Goal: Task Accomplishment & Management: Manage account settings

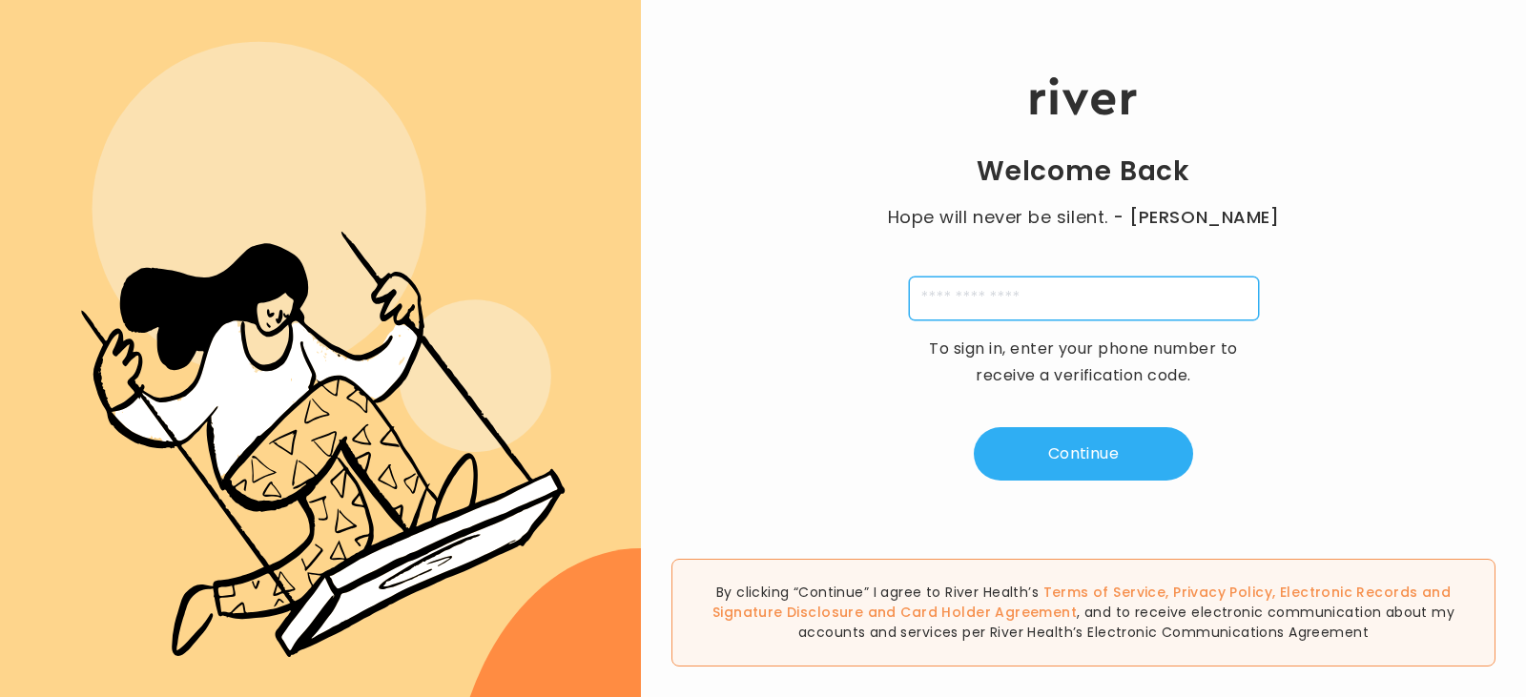
click at [1111, 300] on input "tel" at bounding box center [1084, 299] width 350 height 44
type input "**********"
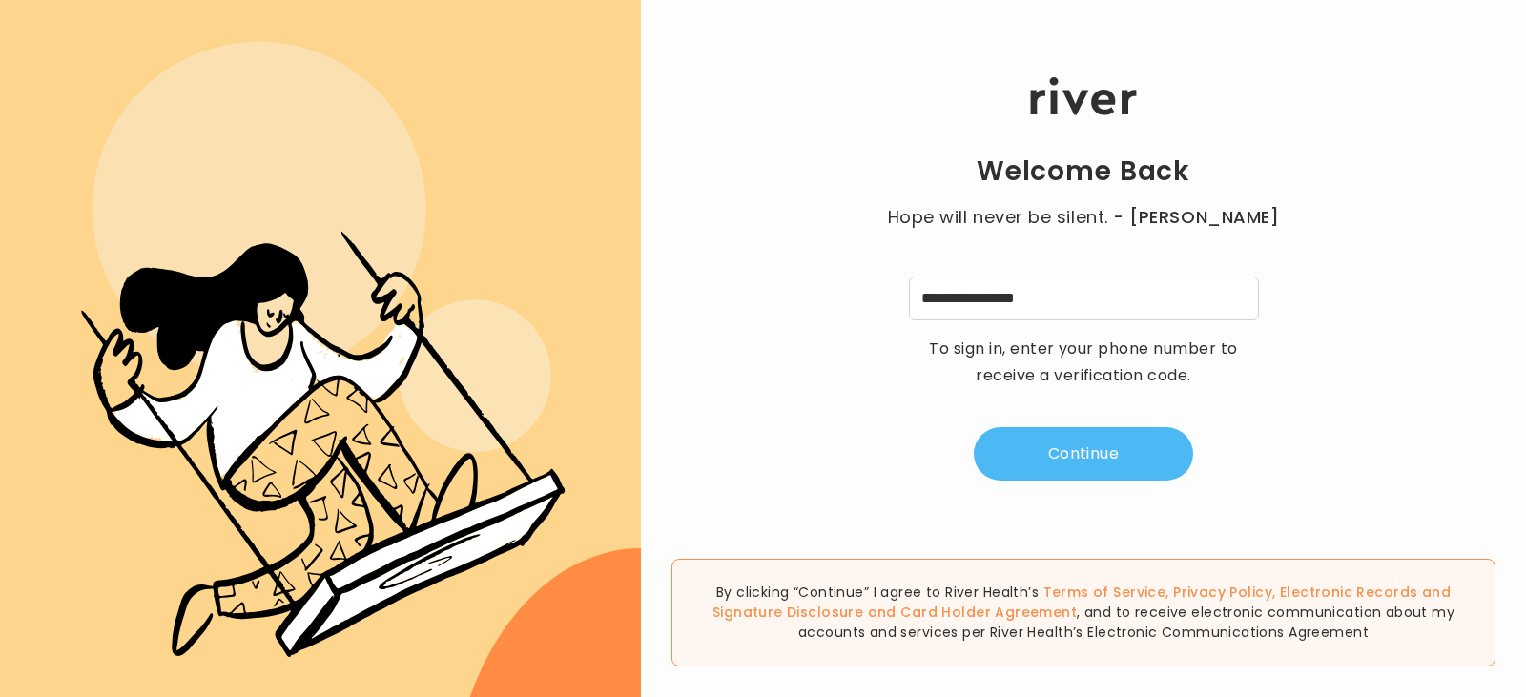
click at [1120, 458] on button "Continue" at bounding box center [1083, 453] width 219 height 53
type input "*"
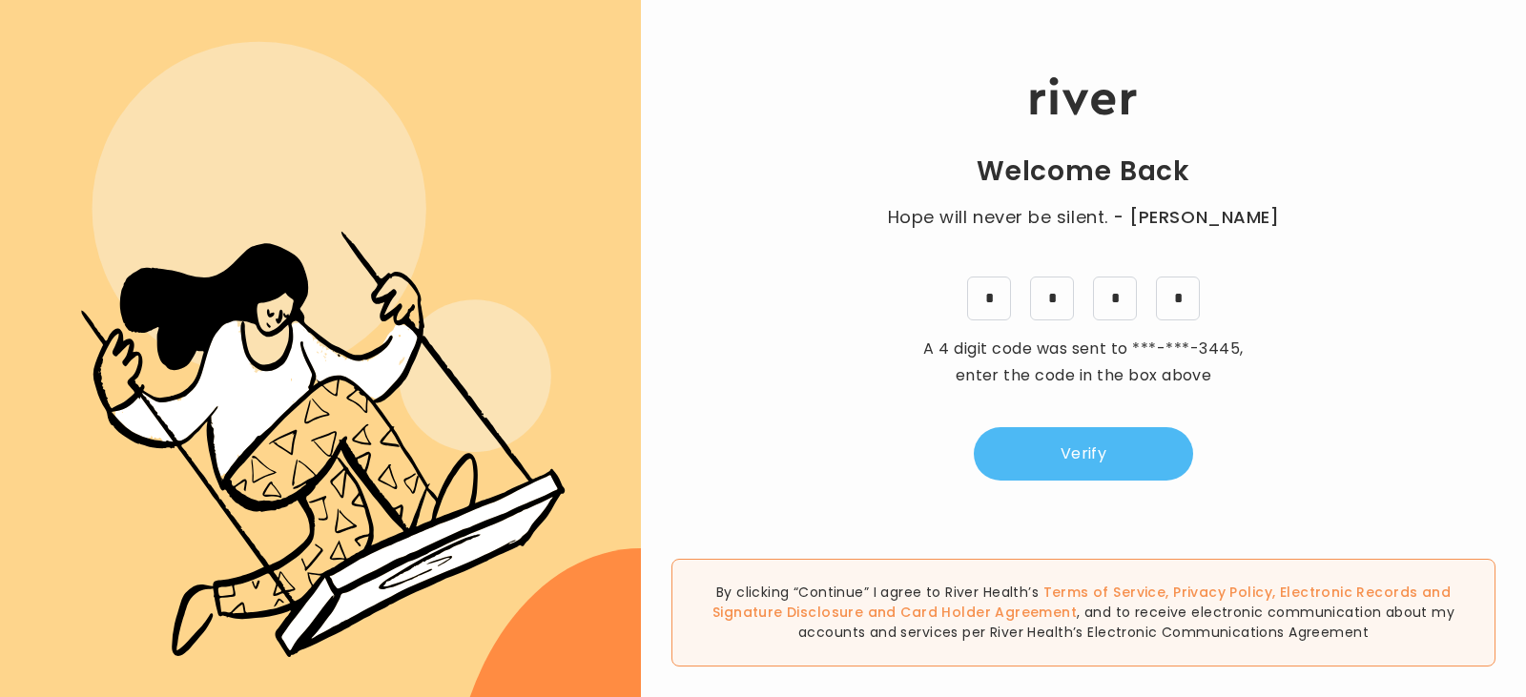
click at [1120, 458] on button "Verify" at bounding box center [1083, 453] width 219 height 53
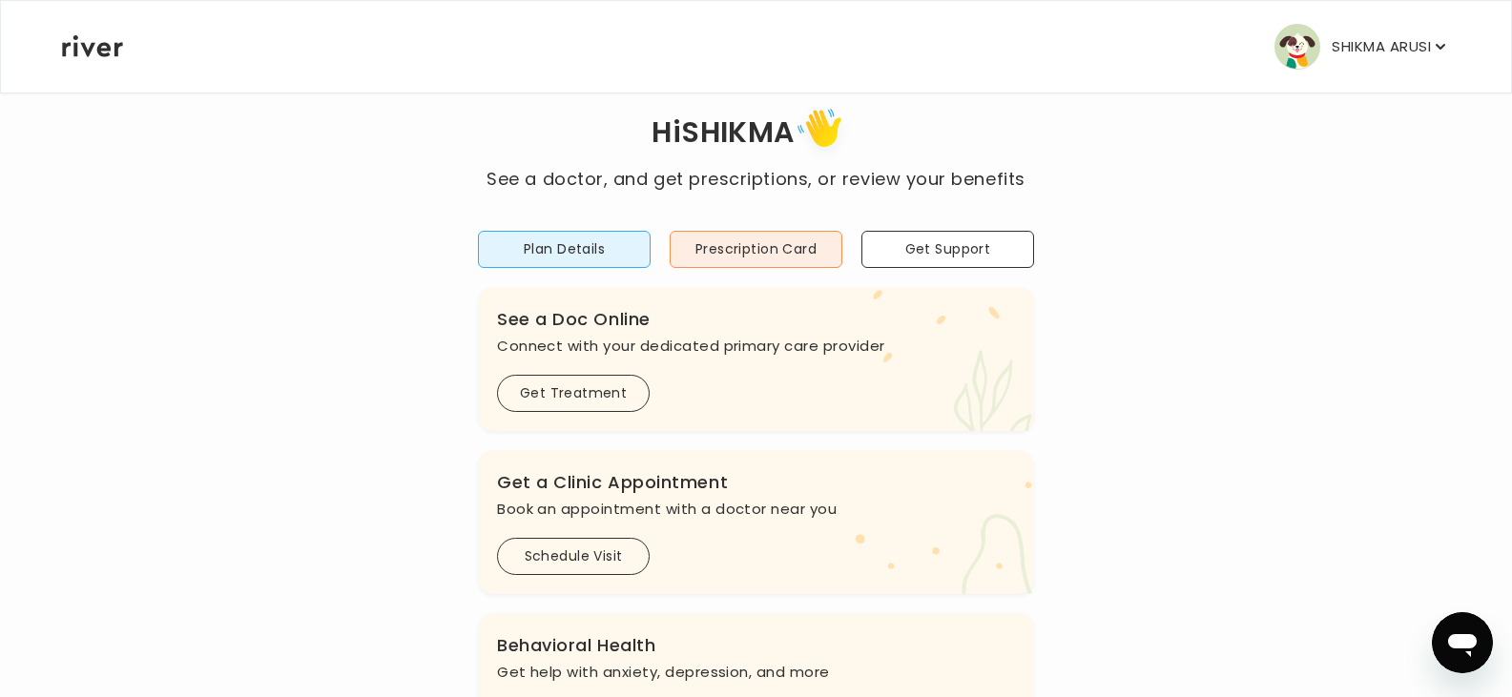
scroll to position [41, 0]
click at [1439, 48] on icon "button" at bounding box center [1441, 47] width 10 height 6
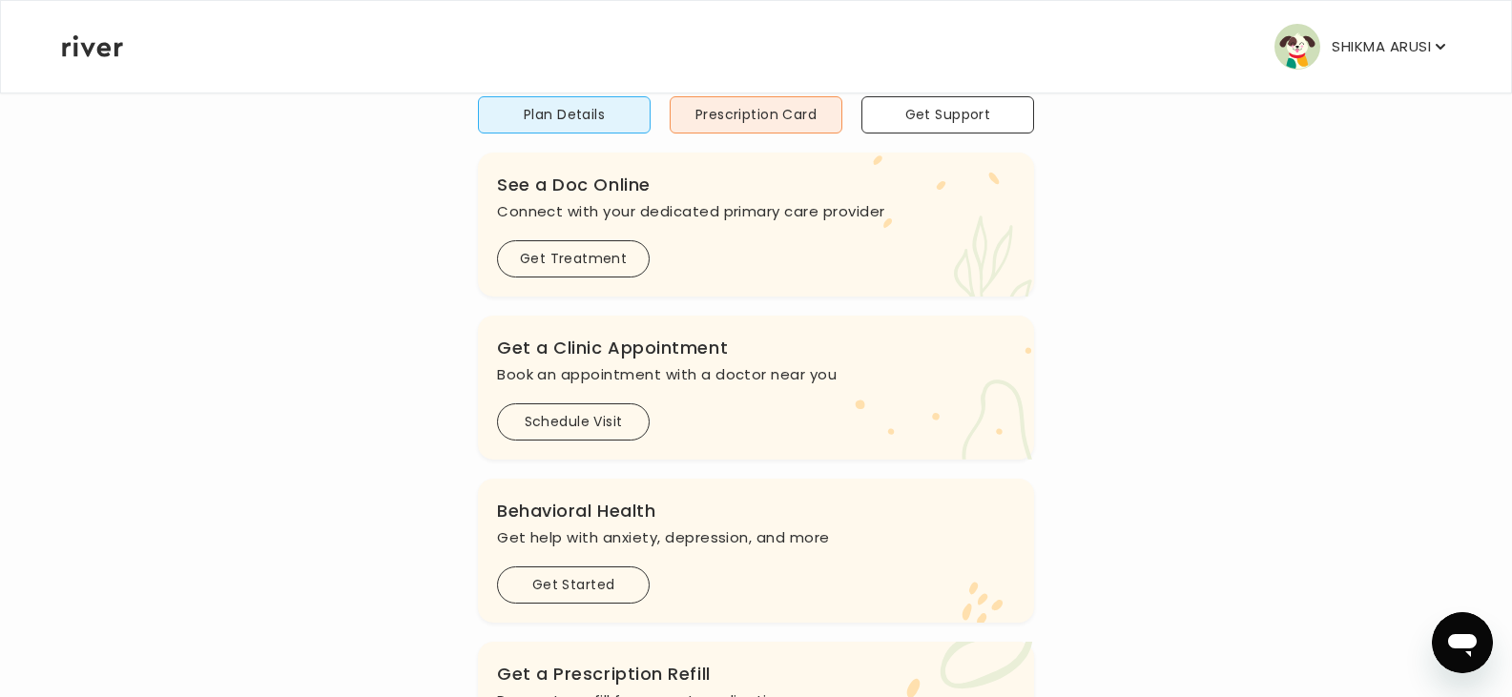
scroll to position [0, 0]
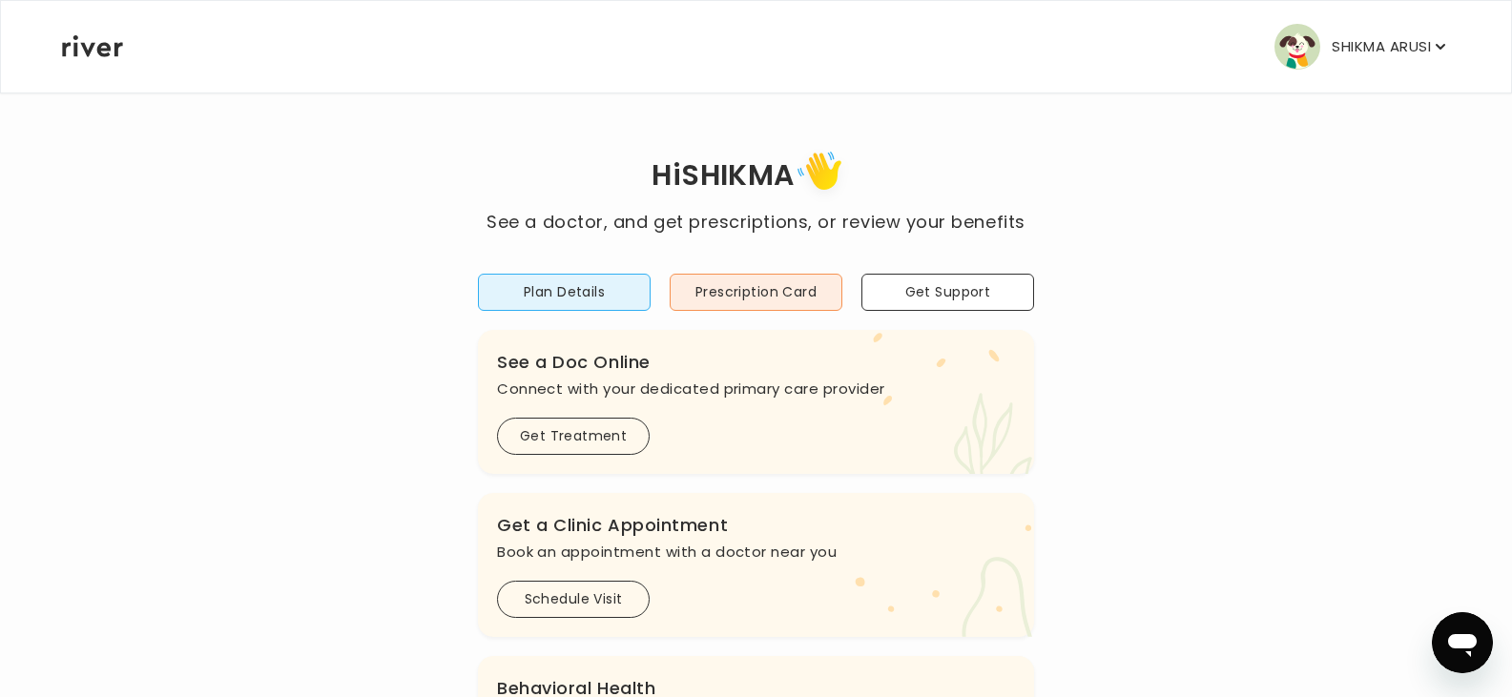
click at [1445, 36] on button "SHIKMA ARUSI" at bounding box center [1362, 47] width 176 height 46
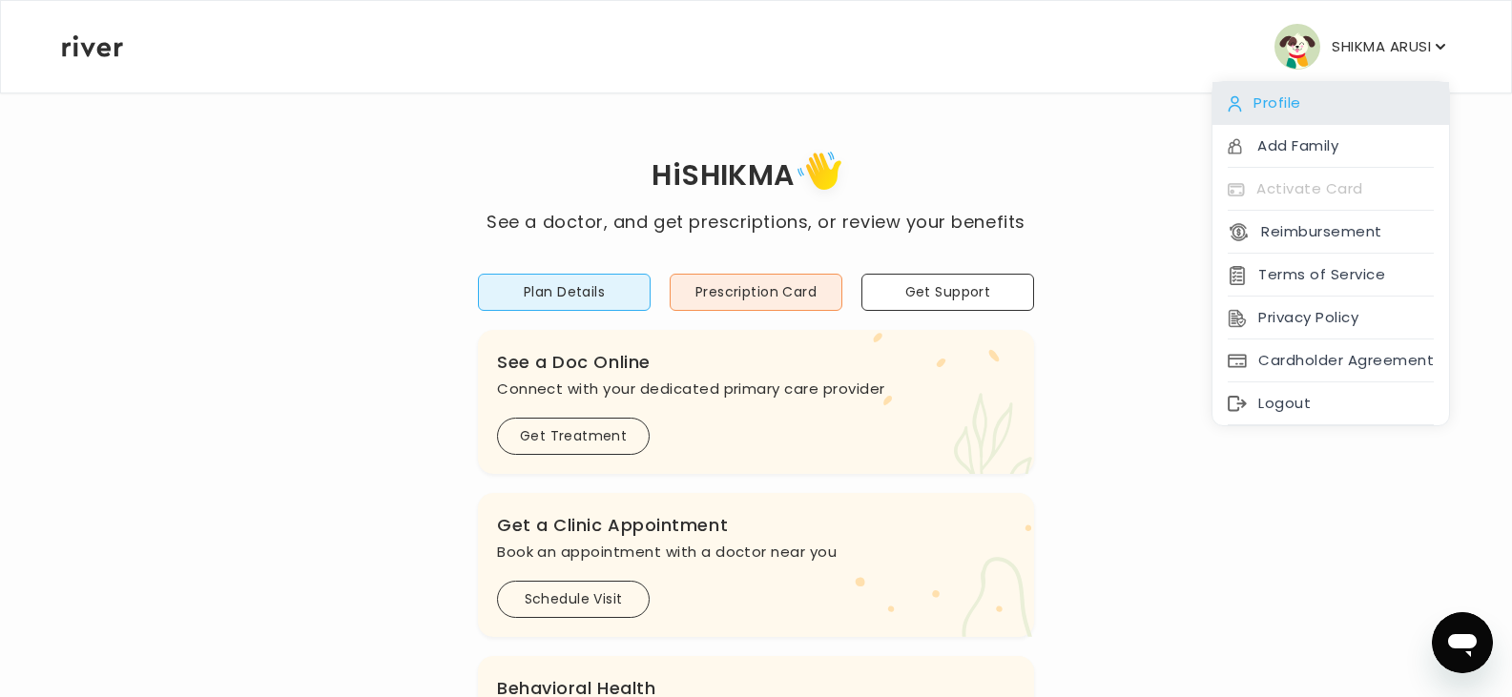
click at [1285, 86] on div "Profile" at bounding box center [1330, 103] width 237 height 43
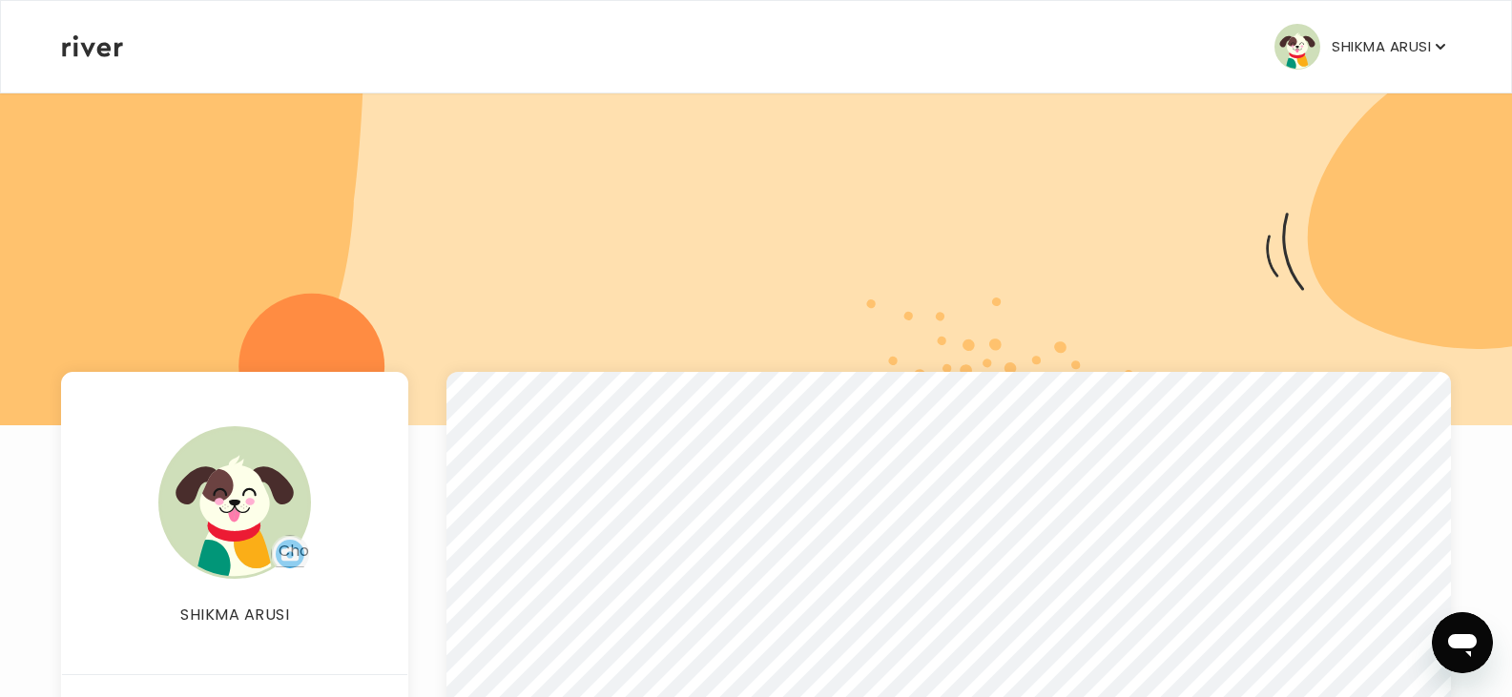
click at [1437, 44] on icon "button" at bounding box center [1440, 46] width 19 height 19
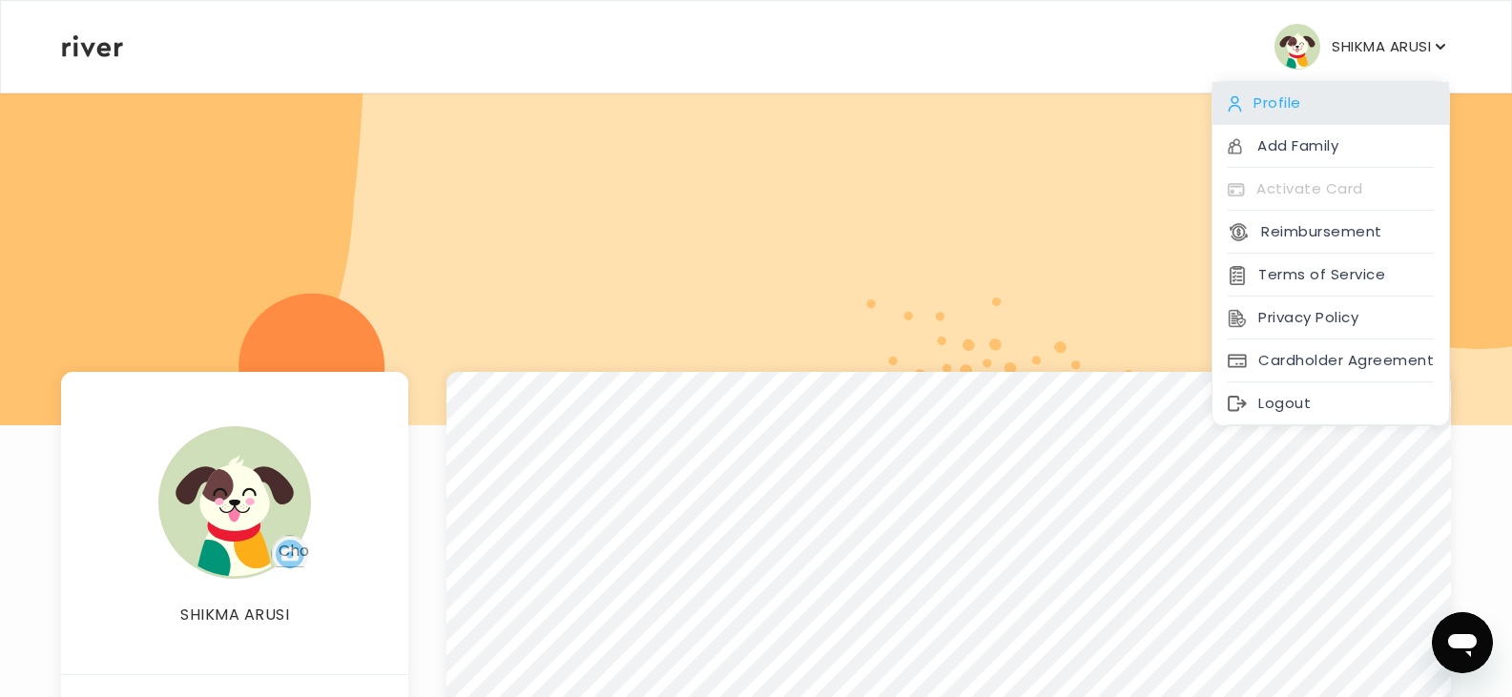
click at [1251, 99] on div "Profile" at bounding box center [1330, 103] width 237 height 43
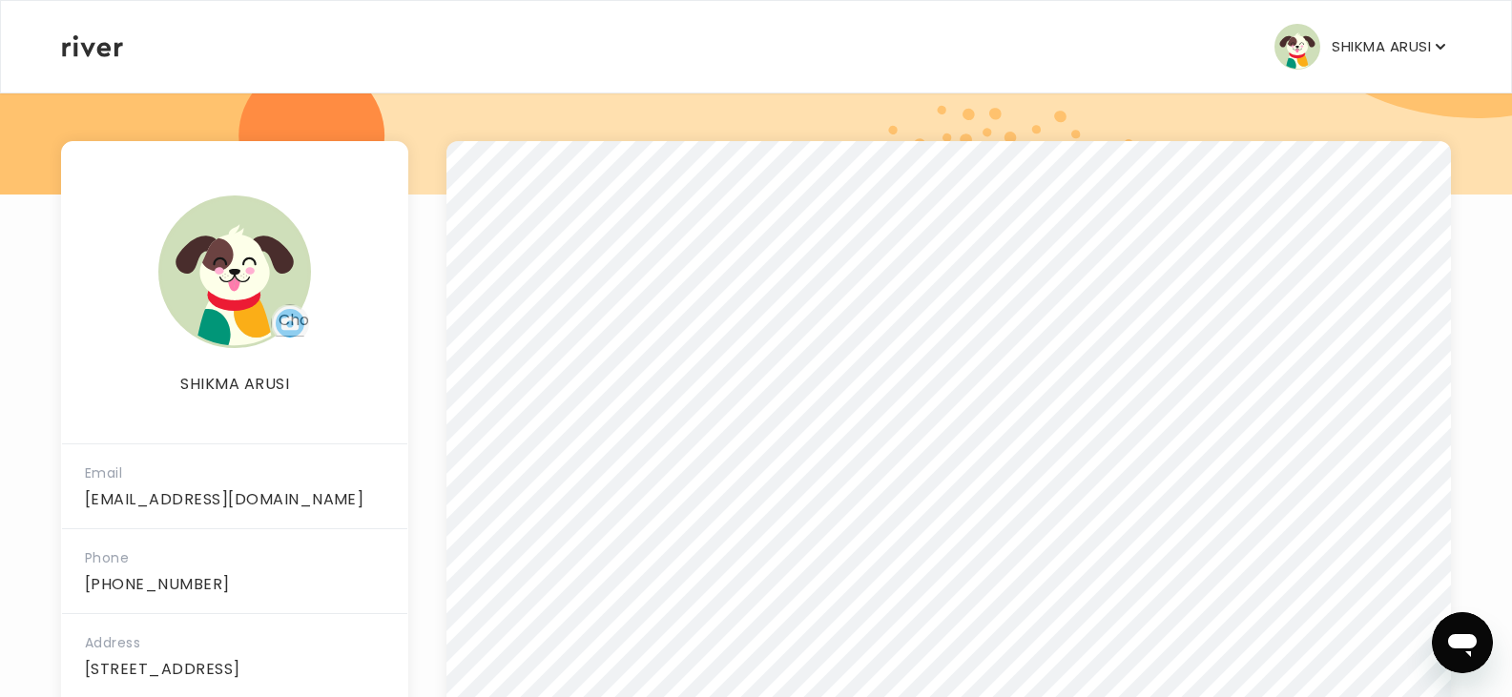
scroll to position [396, 0]
